Goal: Information Seeking & Learning: Learn about a topic

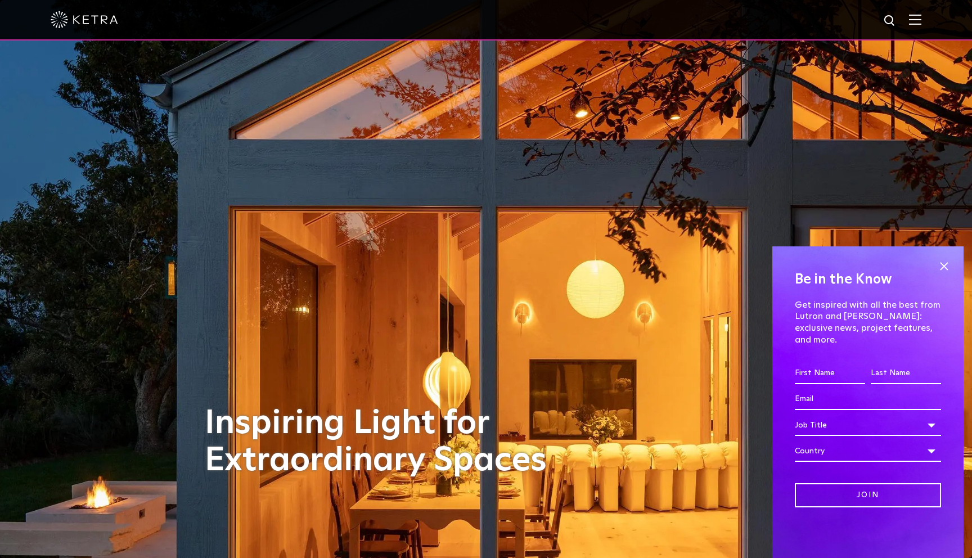
click at [925, 18] on div at bounding box center [486, 20] width 972 height 40
click at [917, 21] on img at bounding box center [915, 19] width 12 height 11
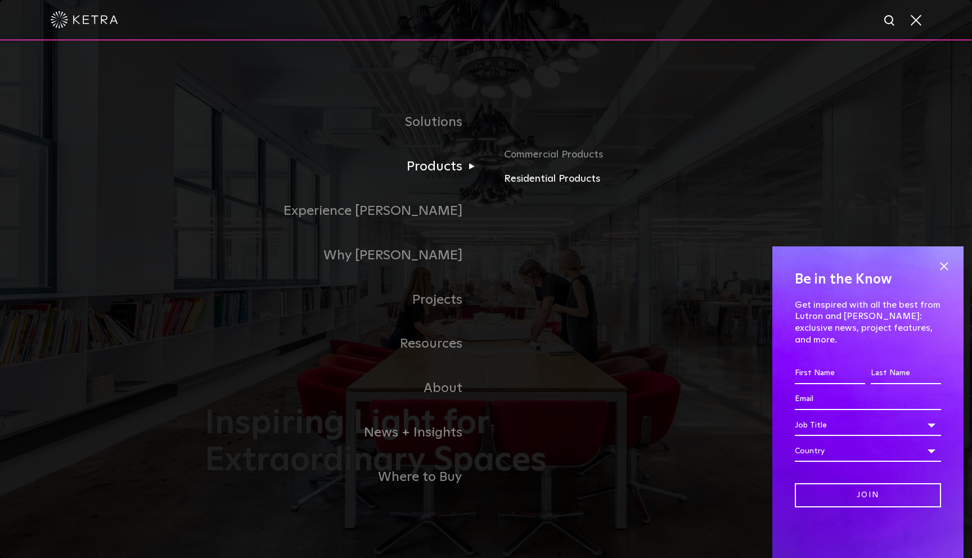
click at [541, 172] on link "Residential Products" at bounding box center [635, 179] width 263 height 16
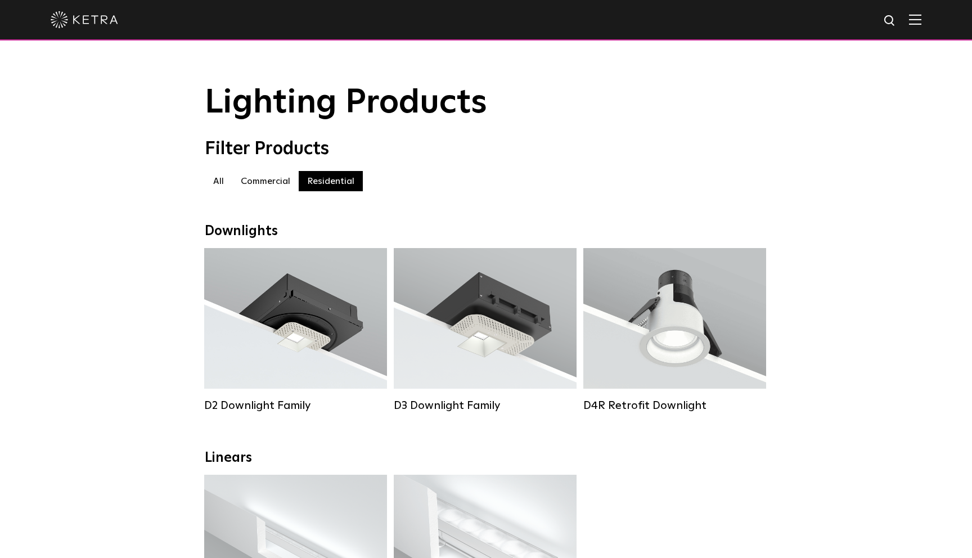
click at [210, 183] on label "All" at bounding box center [219, 181] width 28 height 20
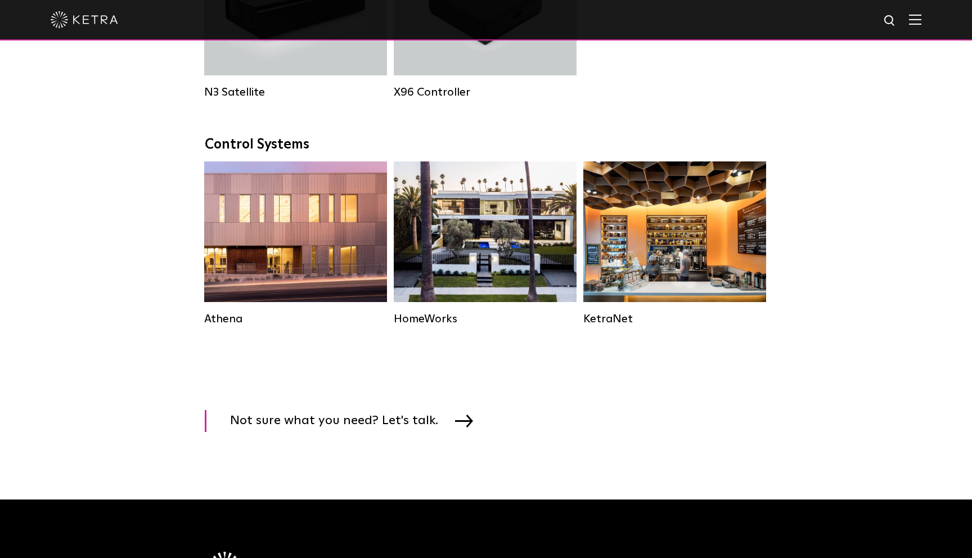
scroll to position [1588, 0]
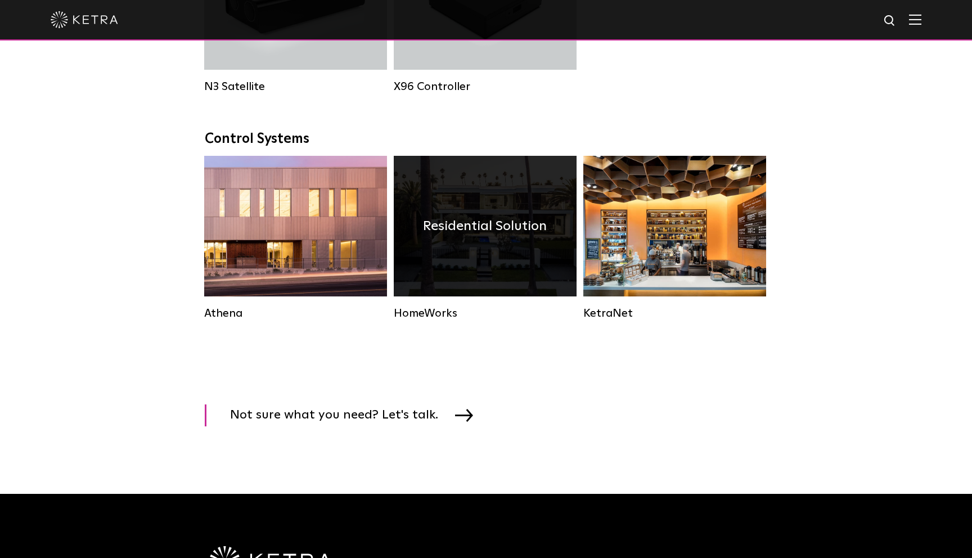
click at [439, 264] on div "Residential Solution" at bounding box center [485, 226] width 183 height 141
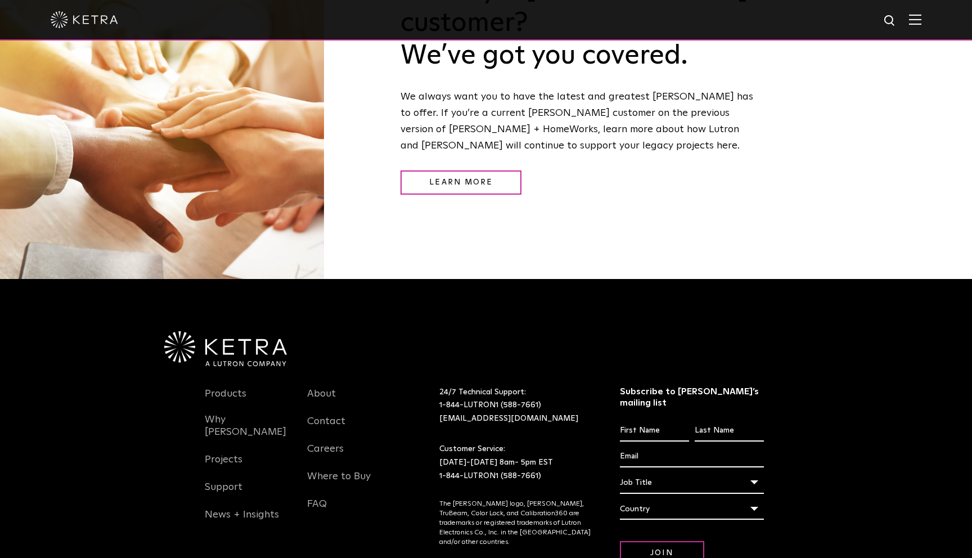
scroll to position [1102, 0]
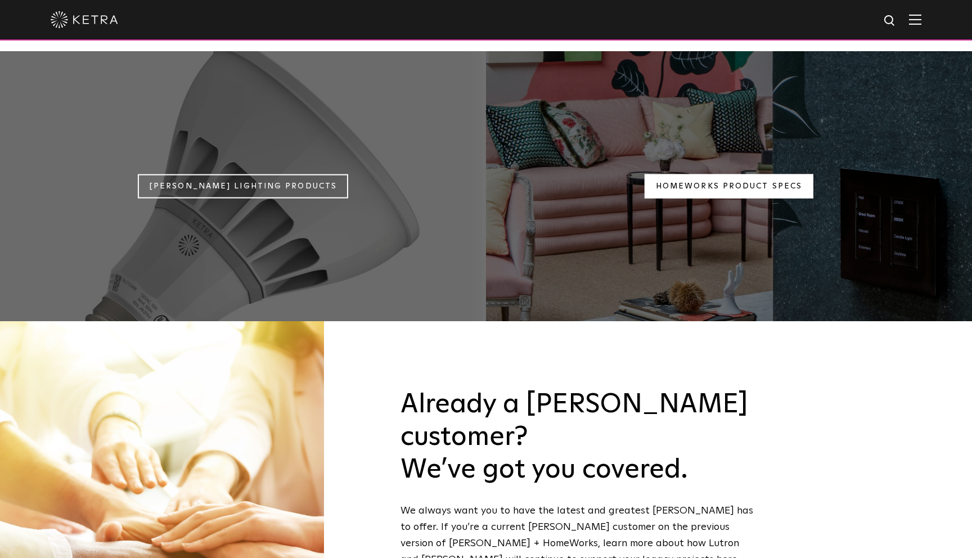
click at [668, 174] on link "Homeworks Product Specs" at bounding box center [729, 186] width 169 height 24
